Goal: Information Seeking & Learning: Understand process/instructions

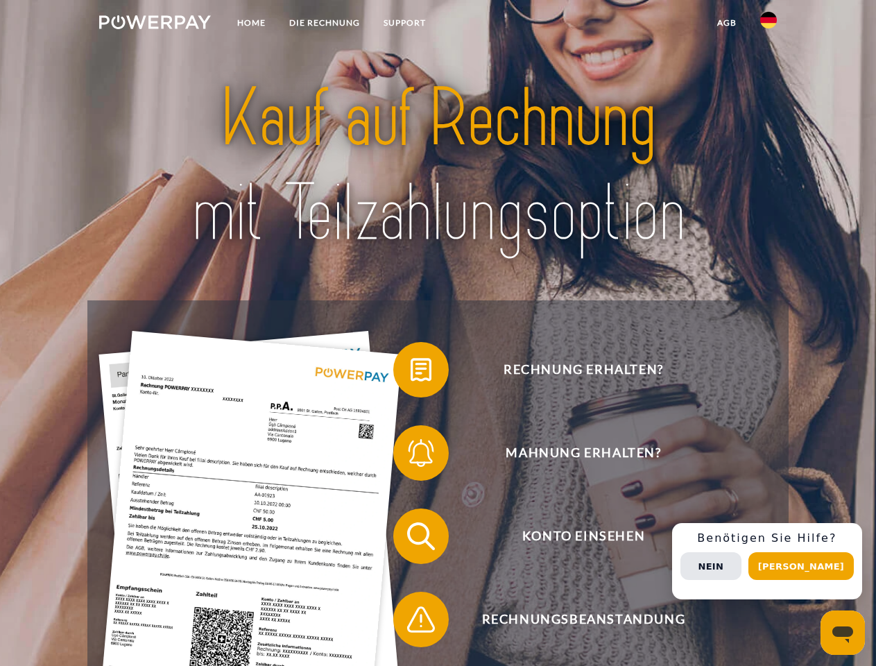
click at [155, 24] on img at bounding box center [155, 22] width 112 height 14
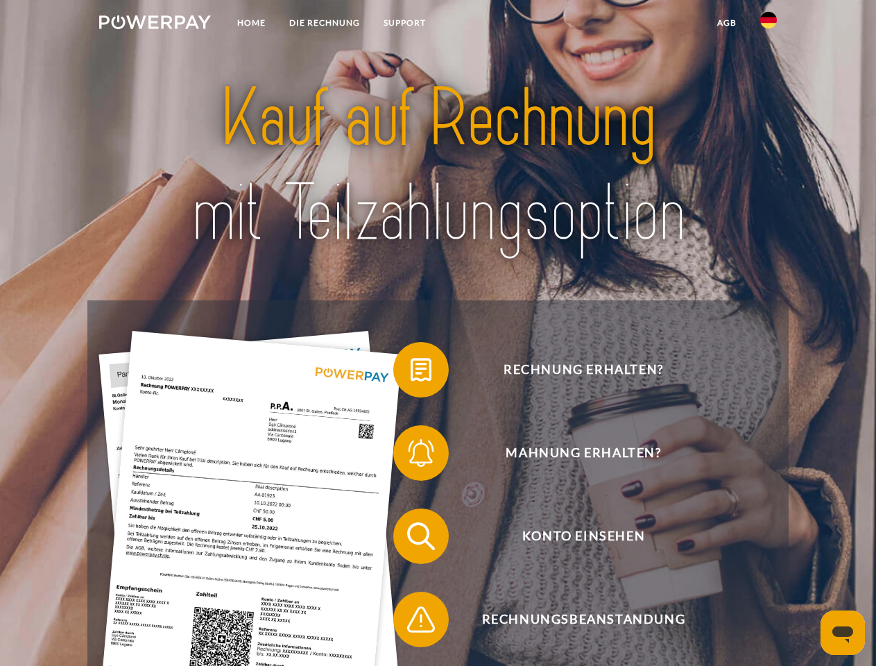
click at [769, 24] on img at bounding box center [769, 20] width 17 height 17
click at [727, 23] on link "agb" at bounding box center [727, 22] width 43 height 25
click at [411, 373] on span at bounding box center [400, 369] width 69 height 69
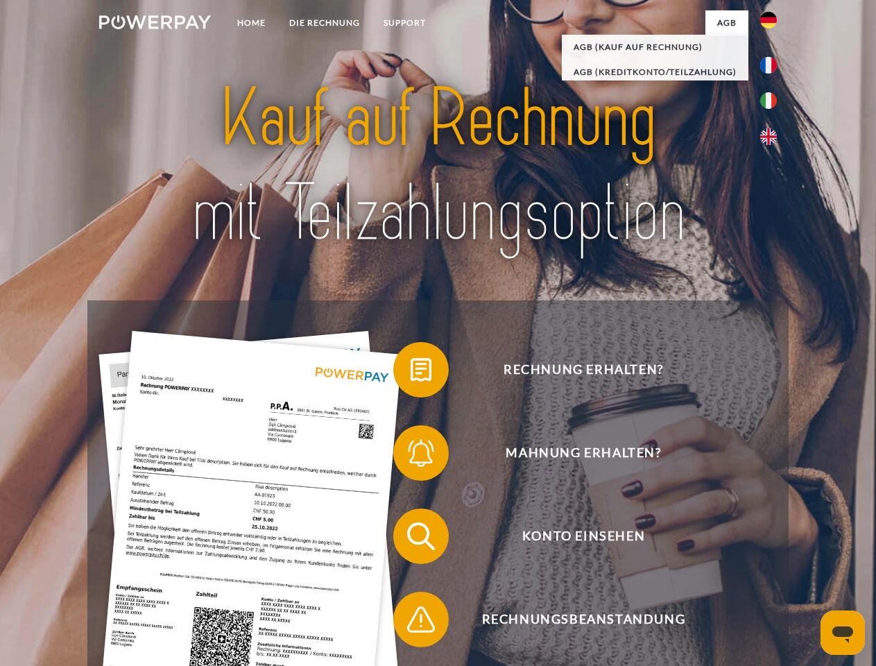
click at [411, 456] on span at bounding box center [400, 452] width 69 height 69
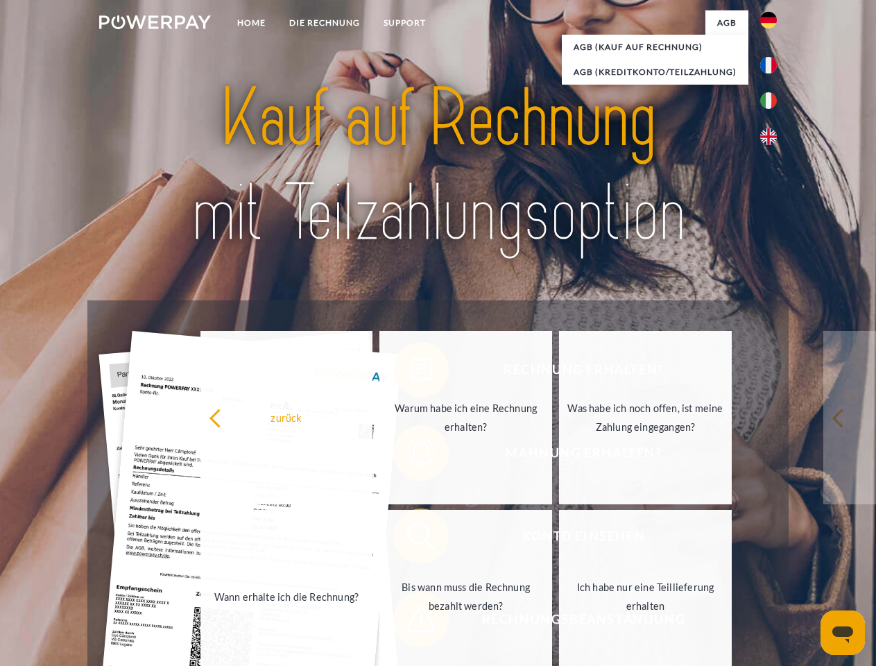
click at [411, 539] on link "Bis wann muss die Rechnung bezahlt werden?" at bounding box center [466, 596] width 173 height 173
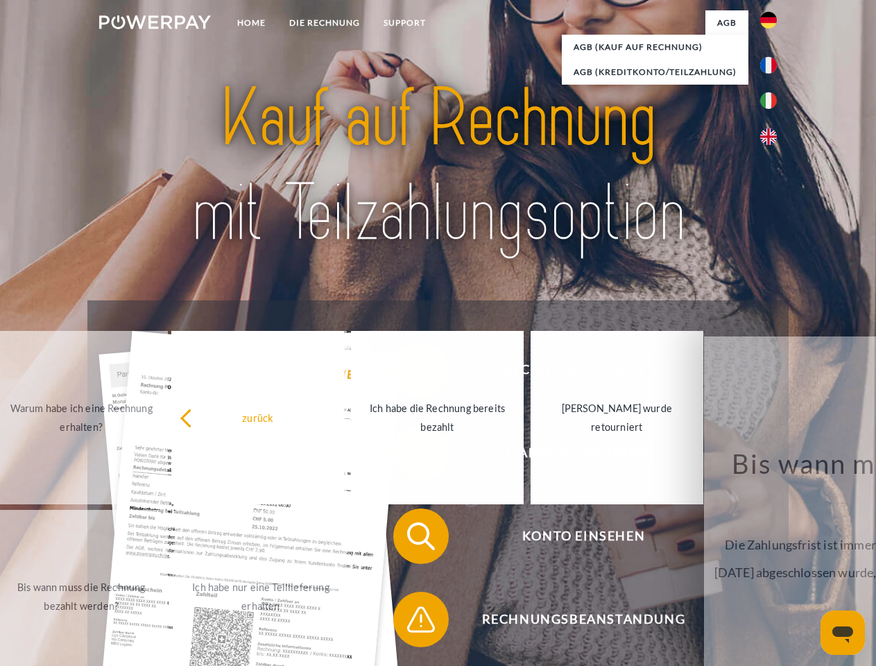
click at [411, 622] on span at bounding box center [400, 619] width 69 height 69
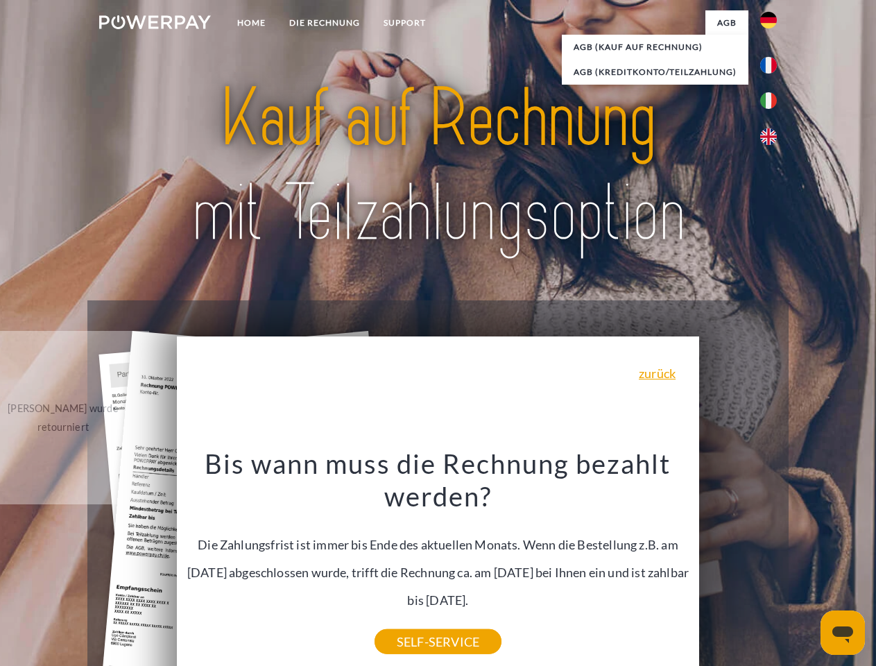
click at [772, 561] on div "Rechnung erhalten? Mahnung erhalten? Konto einsehen" at bounding box center [437, 577] width 701 height 555
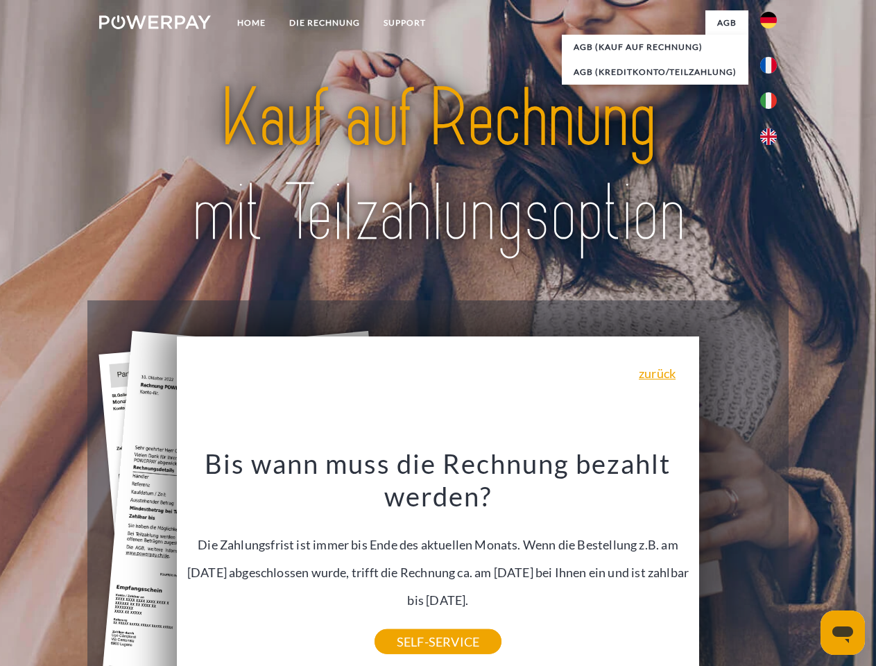
click at [738, 564] on span "Konto einsehen" at bounding box center [584, 537] width 340 height 56
click at [806, 566] on header "Home DIE RECHNUNG SUPPORT" at bounding box center [438, 479] width 876 height 958
